Goal: Task Accomplishment & Management: Use online tool/utility

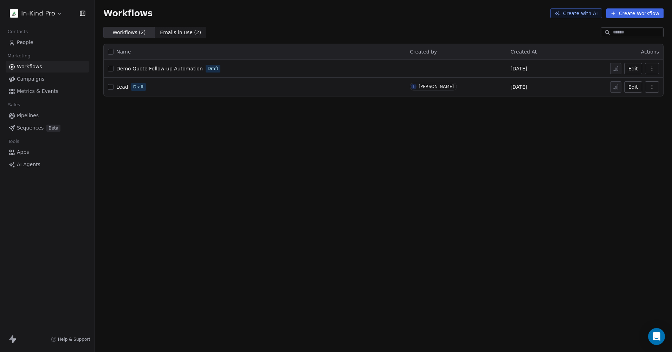
click at [25, 40] on span "People" at bounding box center [25, 42] width 17 height 7
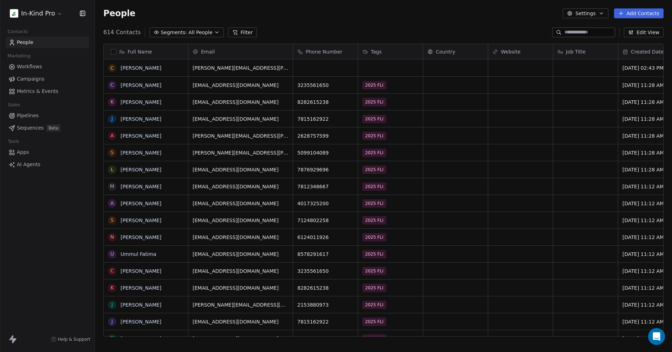
scroll to position [304, 572]
click at [194, 29] on span "All People" at bounding box center [200, 32] width 24 height 7
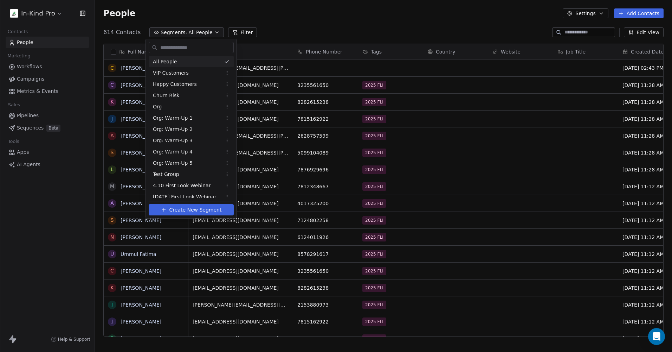
click at [199, 14] on html "In-Kind Pro Contacts People Marketing Workflows Campaigns Metrics & Events Sale…" at bounding box center [336, 176] width 672 height 352
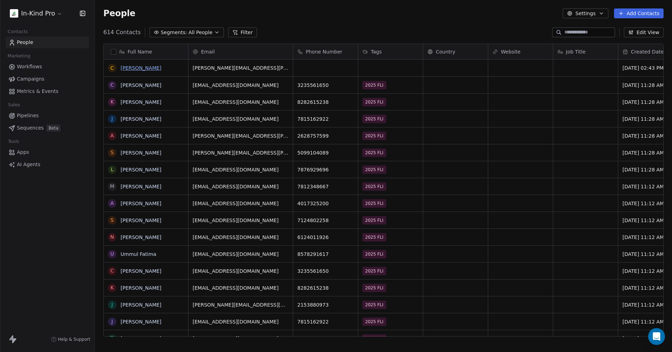
click at [138, 68] on link "Celeste Pressley" at bounding box center [141, 68] width 41 height 6
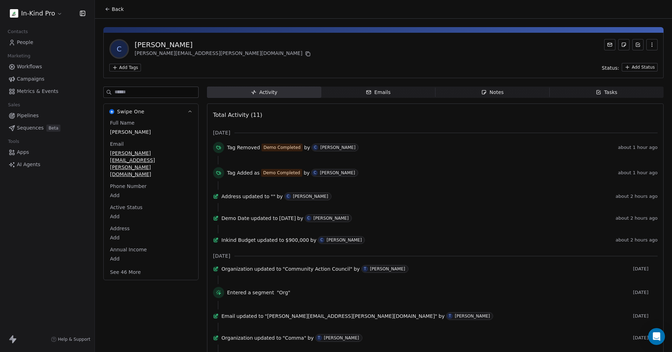
click at [131, 67] on html "In-Kind Pro Contacts People Marketing Workflows Campaigns Metrics & Events Sale…" at bounding box center [336, 176] width 672 height 352
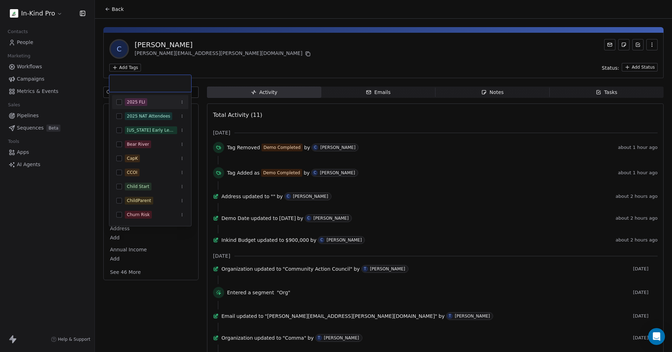
click at [117, 82] on input "text" at bounding box center [150, 83] width 73 height 8
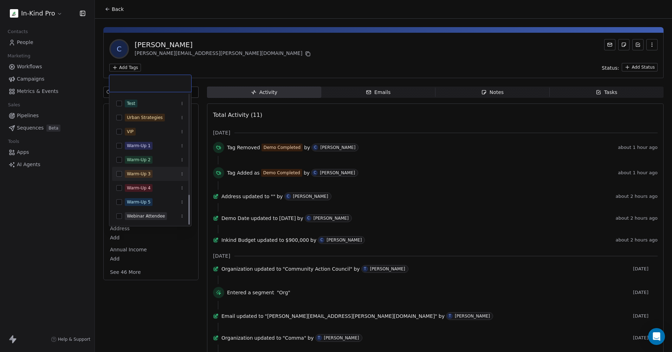
scroll to position [435, 0]
click at [126, 80] on input "text" at bounding box center [150, 83] width 73 height 8
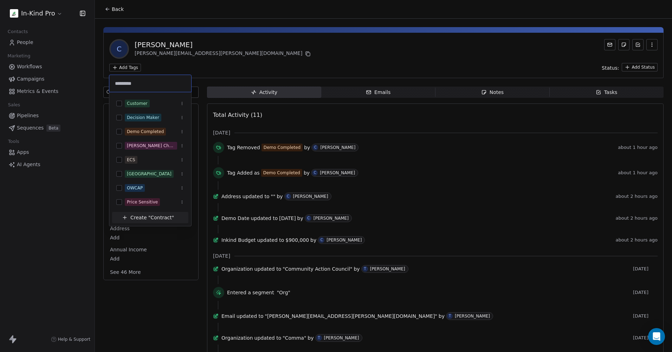
scroll to position [0, 0]
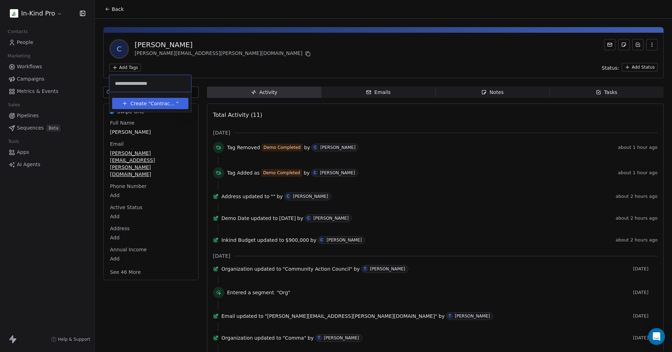
type input "**********"
click at [152, 102] on span "Contract Requested" at bounding box center [163, 103] width 26 height 7
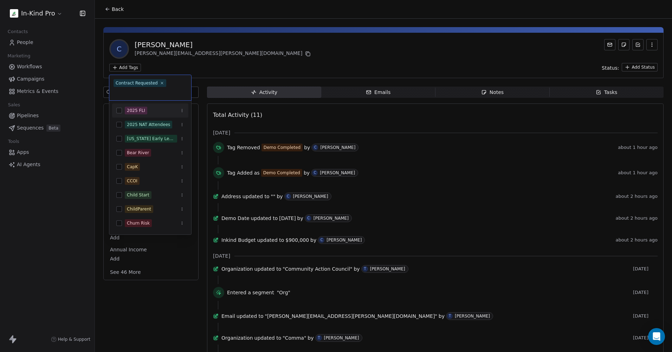
click at [220, 67] on html "In-Kind Pro Contacts People Marketing Workflows Campaigns Metrics & Events Sale…" at bounding box center [336, 176] width 672 height 352
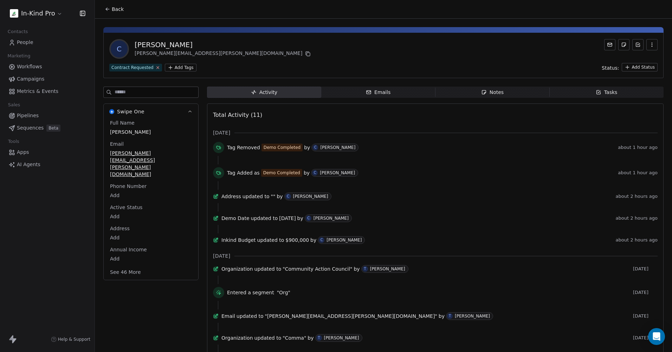
click at [156, 67] on icon at bounding box center [157, 67] width 5 height 5
click at [154, 69] on div "Add Tags Status: Add Status" at bounding box center [383, 67] width 548 height 8
click at [40, 64] on span "Workflows" at bounding box center [29, 66] width 25 height 7
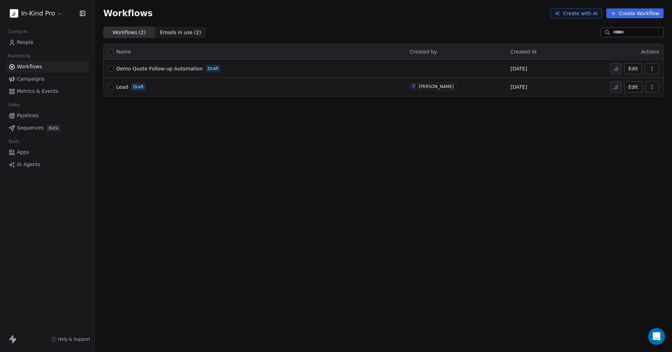
click at [177, 66] on span "Demo Quote Follow-up Automation" at bounding box center [159, 69] width 86 height 6
click at [292, 73] on div "Demo Quote Follow-up Automation Draft" at bounding box center [255, 69] width 294 height 10
click at [178, 69] on span "Demo Quote Follow-up Automation" at bounding box center [159, 69] width 86 height 6
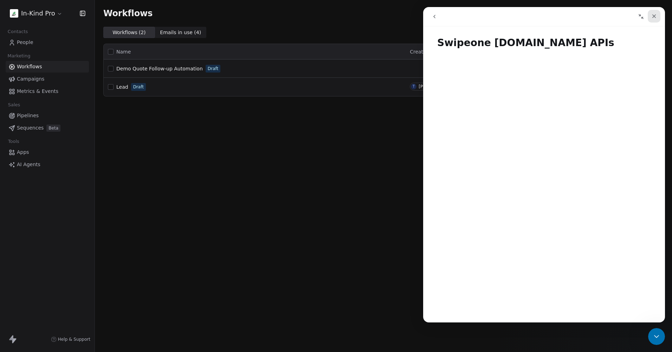
click at [656, 13] on icon "Close" at bounding box center [654, 16] width 6 height 6
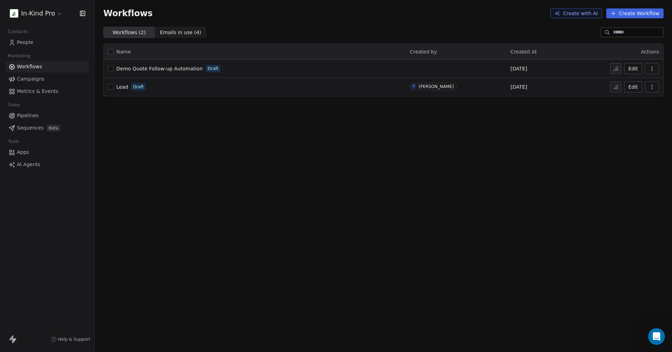
click at [230, 65] on div "Demo Quote Follow-up Automation Draft" at bounding box center [255, 69] width 294 height 10
click at [181, 66] on span "Demo Quote Follow-up Automation" at bounding box center [159, 69] width 86 height 6
